Goal: Task Accomplishment & Management: Use online tool/utility

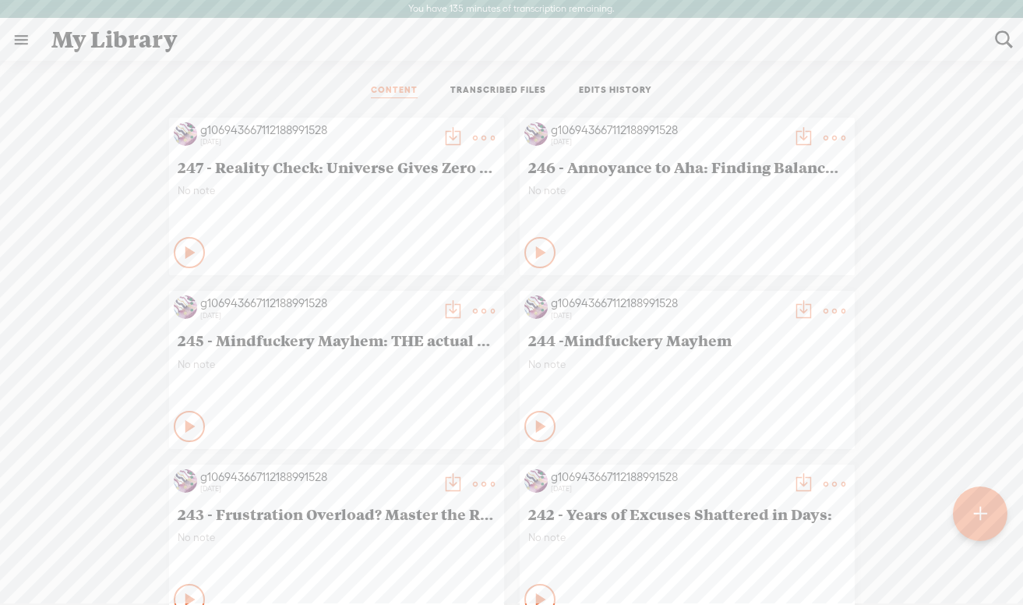
click at [979, 512] on t at bounding box center [980, 514] width 13 height 34
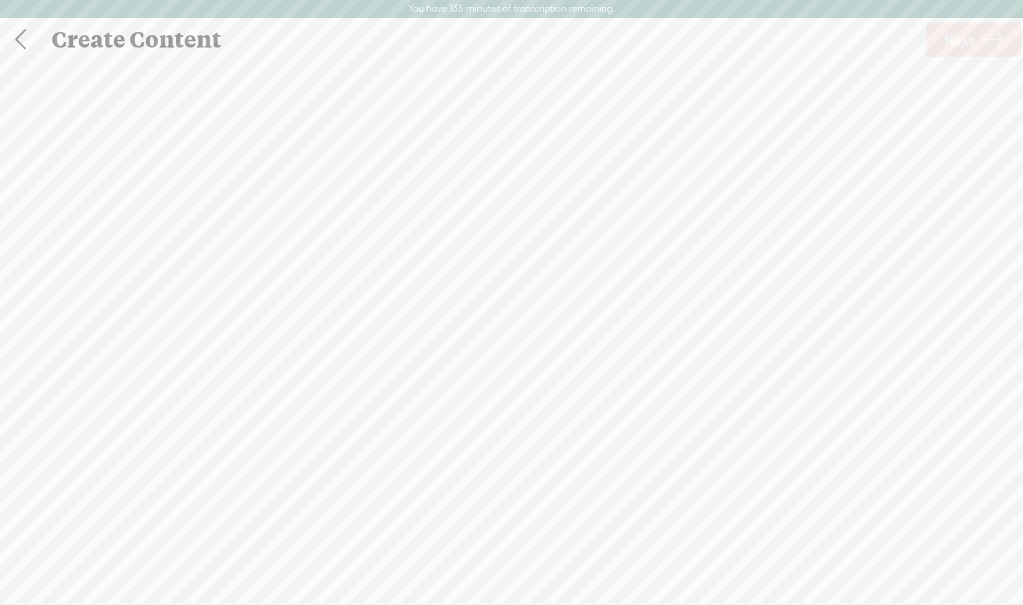
scroll to position [1, 0]
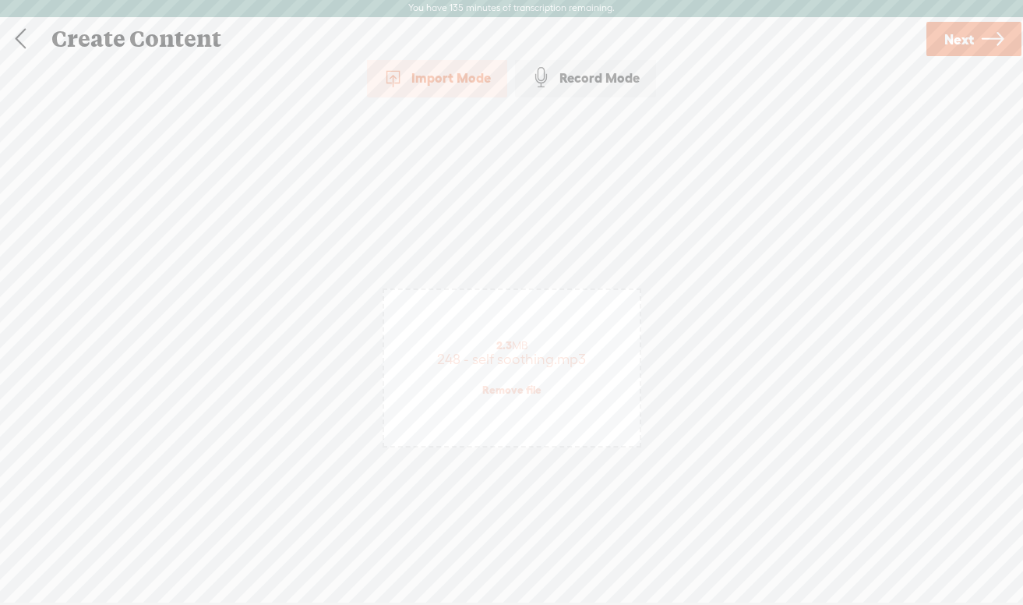
click at [947, 33] on span "Next" at bounding box center [960, 39] width 30 height 40
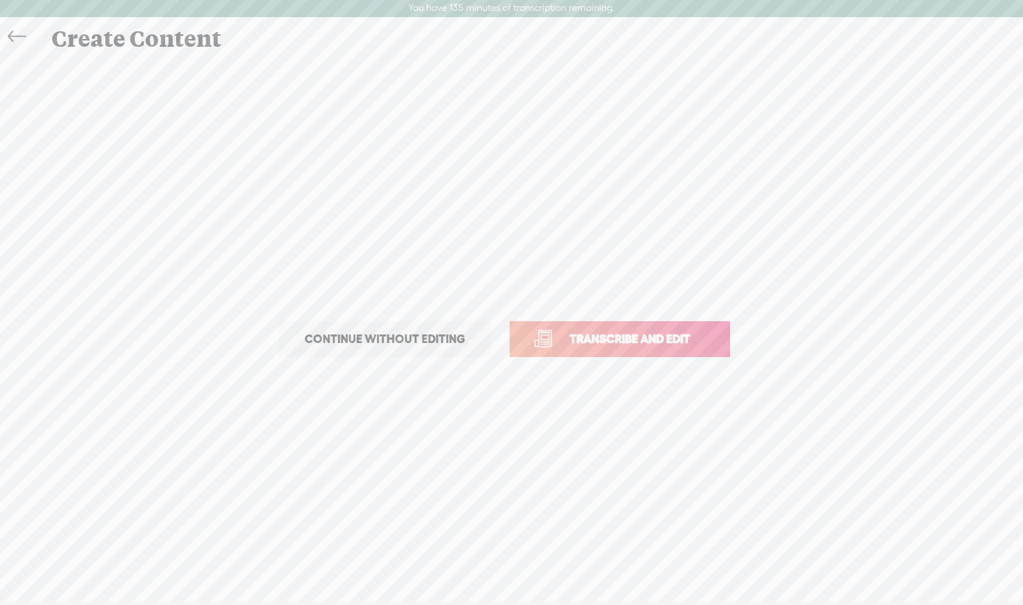
click at [619, 336] on span "Transcribe and edit" at bounding box center [630, 339] width 154 height 18
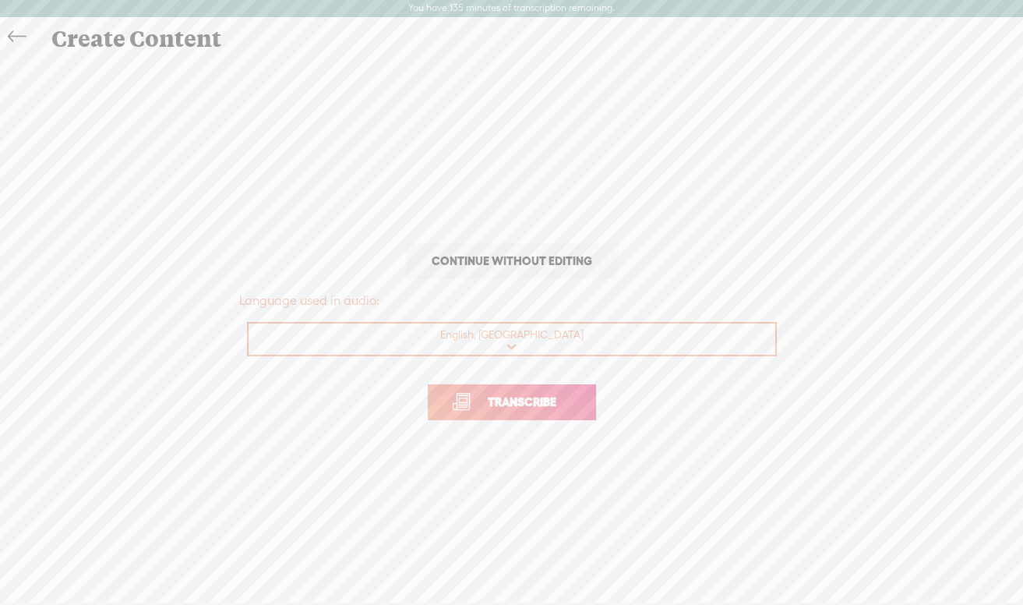
click at [546, 401] on span "Transcribe" at bounding box center [522, 402] width 101 height 18
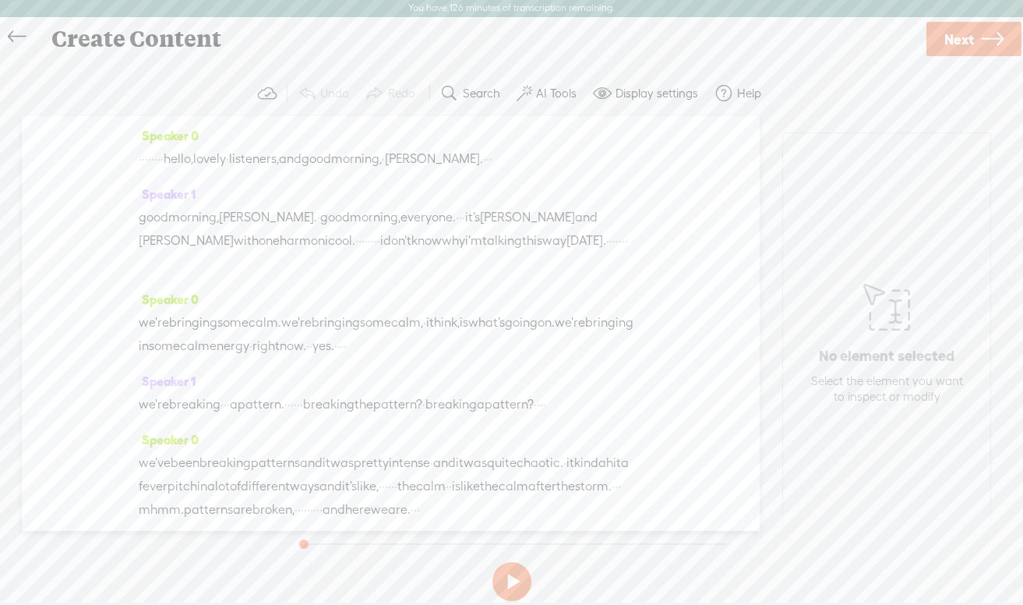
drag, startPoint x: 207, startPoint y: 157, endPoint x: 142, endPoint y: 161, distance: 65.6
click at [142, 161] on div "· · · · · · · · hello, lovely · listeners, and good morning, · [PERSON_NAME]. ·…" at bounding box center [391, 158] width 504 height 23
click at [553, 90] on label "AI Tools" at bounding box center [556, 94] width 41 height 16
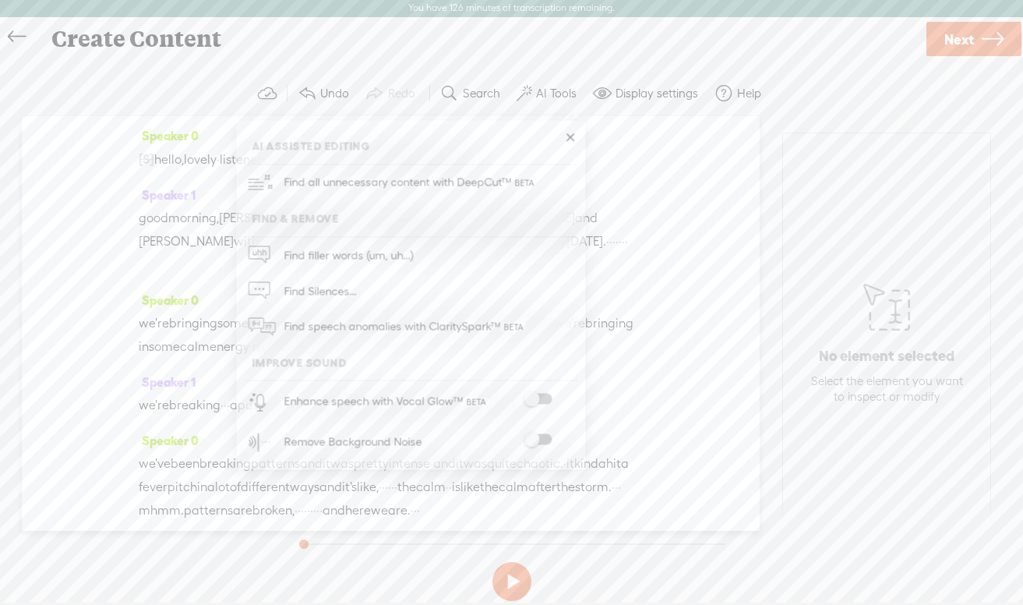
click at [548, 436] on span at bounding box center [538, 439] width 28 height 11
click at [946, 48] on span "Next" at bounding box center [960, 40] width 30 height 40
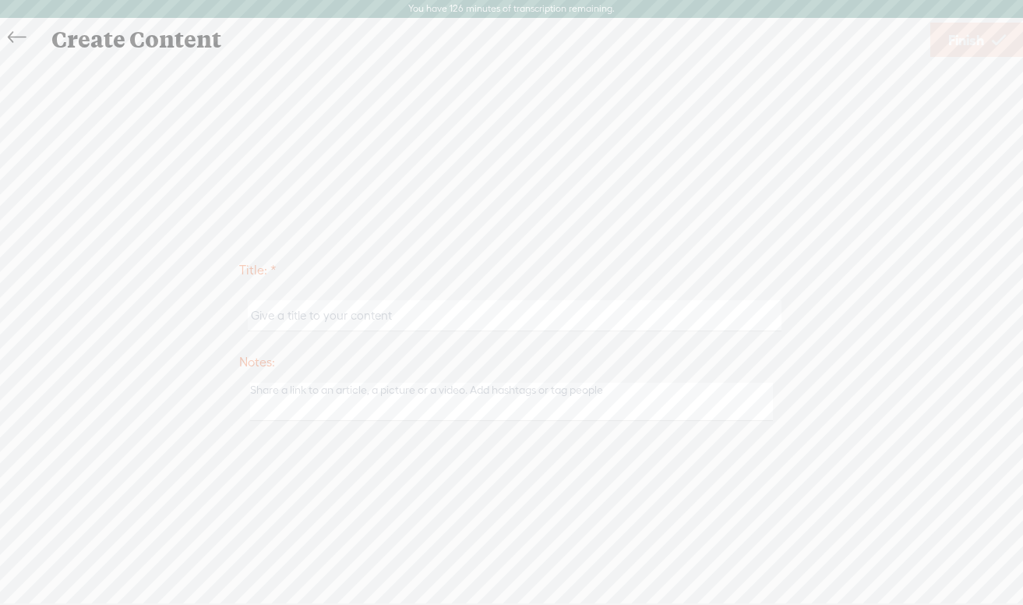
click at [466, 311] on input "text" at bounding box center [515, 315] width 534 height 30
paste input "Calm is the New Punk: The Revolution Starts"
click at [249, 313] on input "Calm is the New Punk: The Revolution Starts" at bounding box center [515, 315] width 534 height 30
type input "248 - Calm is the New Punk: The Revolution Starts"
click at [957, 35] on span "Finish" at bounding box center [966, 40] width 36 height 40
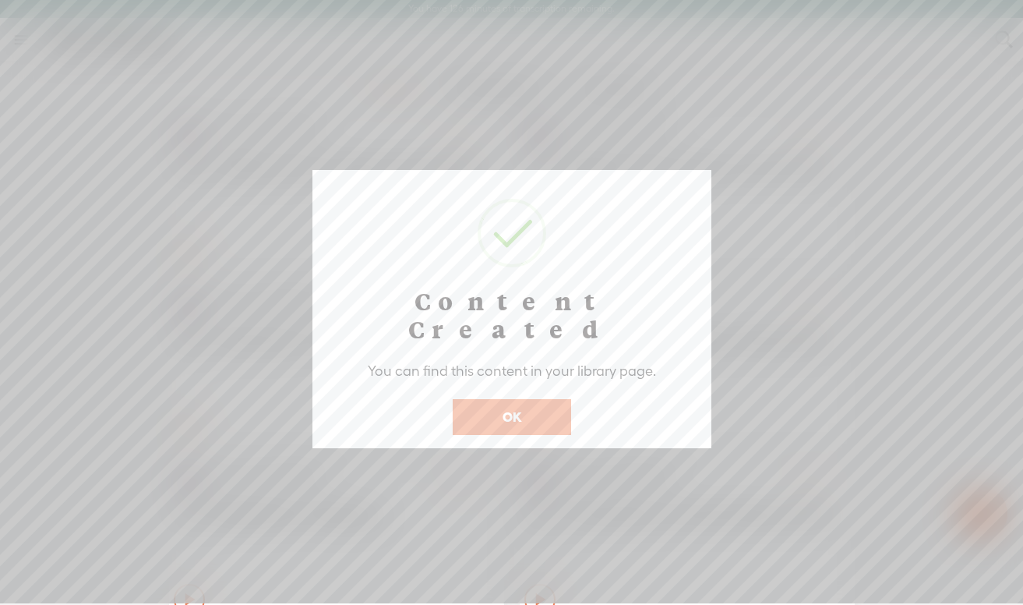
click at [518, 399] on button "OK" at bounding box center [512, 417] width 118 height 36
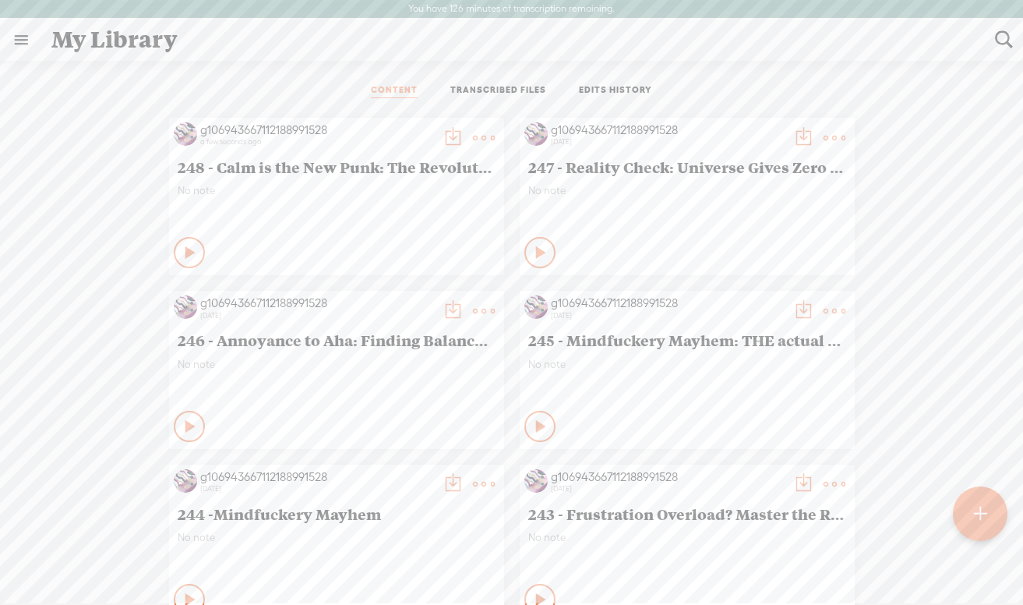
click at [443, 140] on t at bounding box center [453, 138] width 22 height 22
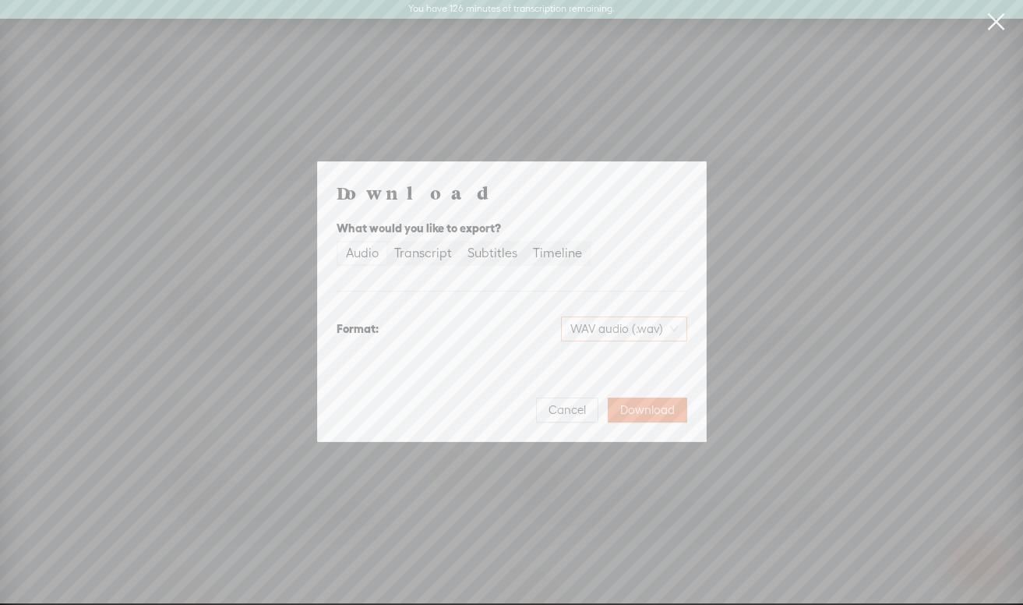
click at [676, 326] on span "WAV audio (.wav)" at bounding box center [624, 328] width 108 height 23
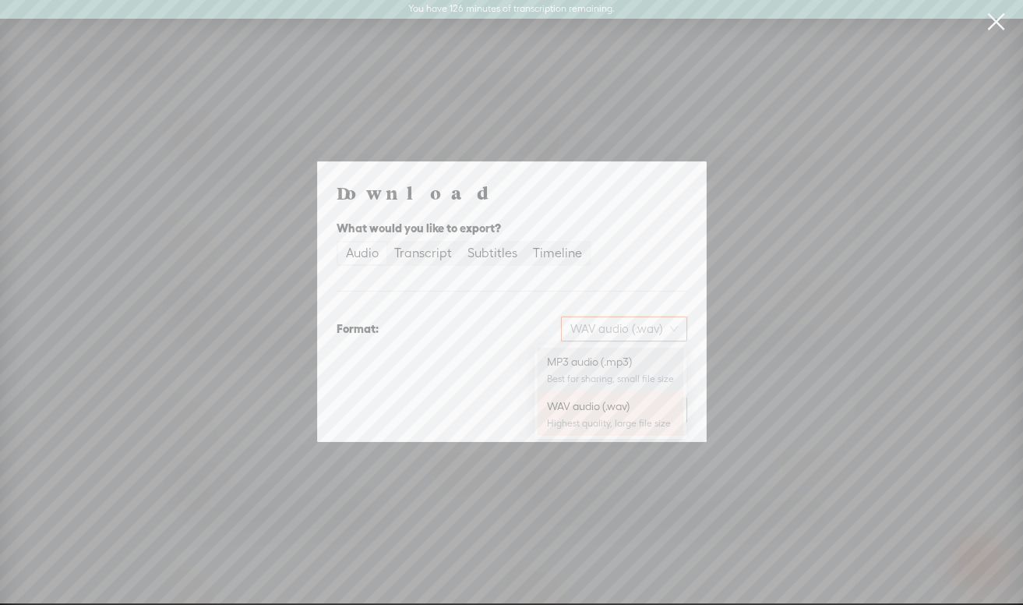
click at [648, 356] on div "MP3 audio (.mp3)" at bounding box center [610, 362] width 127 height 16
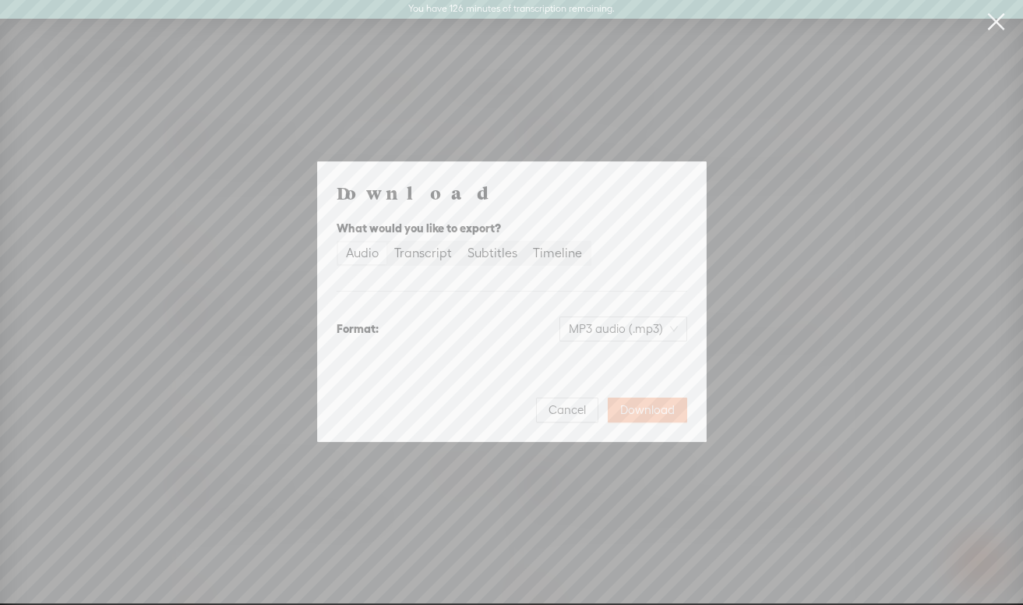
click at [634, 408] on span "Download" at bounding box center [647, 410] width 55 height 16
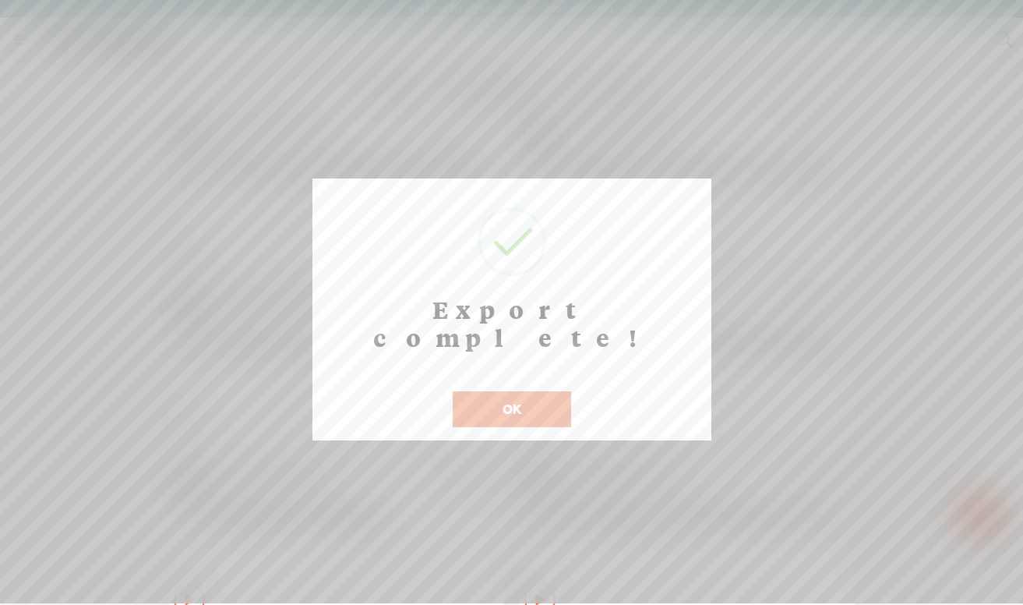
click at [496, 391] on button "OK" at bounding box center [512, 409] width 118 height 36
